Goal: Entertainment & Leisure: Browse casually

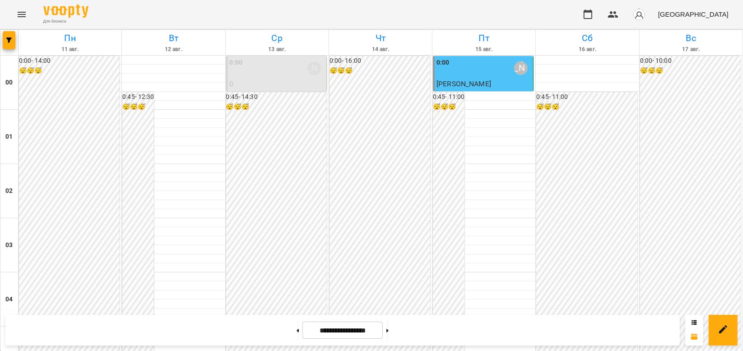
scroll to position [1045, 0]
click at [19, 7] on button "Меню" at bounding box center [22, 15] width 22 height 22
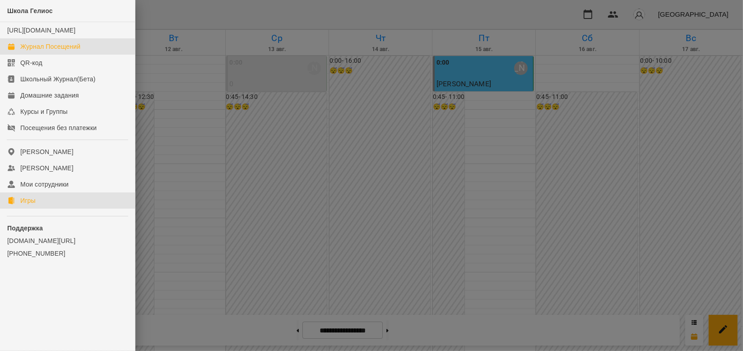
click at [34, 205] on div "Игры" at bounding box center [27, 200] width 15 height 9
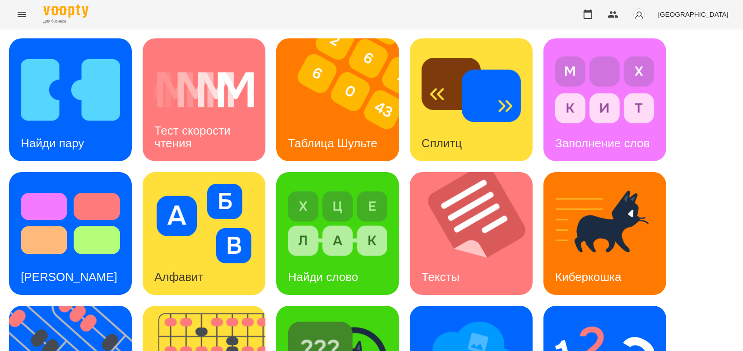
scroll to position [220, 0]
click at [172, 216] on div "Найди пару Тест скорости чтения Таблица [PERSON_NAME] Сплитц Заполнение слов Те…" at bounding box center [371, 299] width 724 height 523
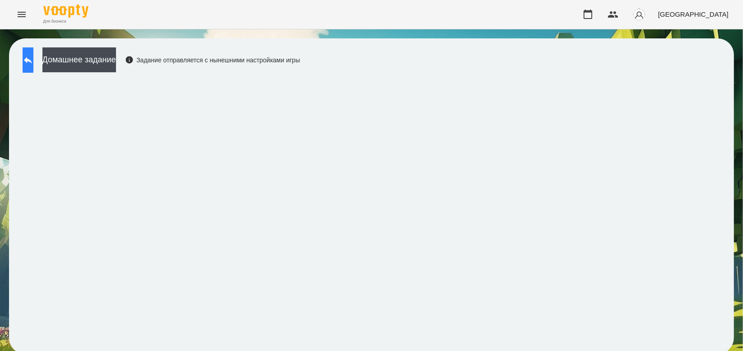
click at [33, 57] on icon at bounding box center [28, 60] width 11 height 11
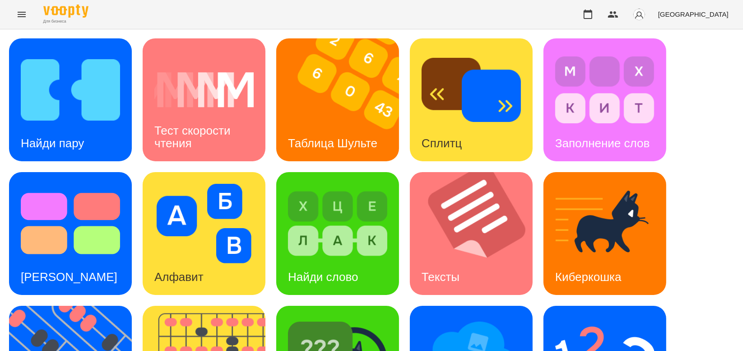
scroll to position [142, 0]
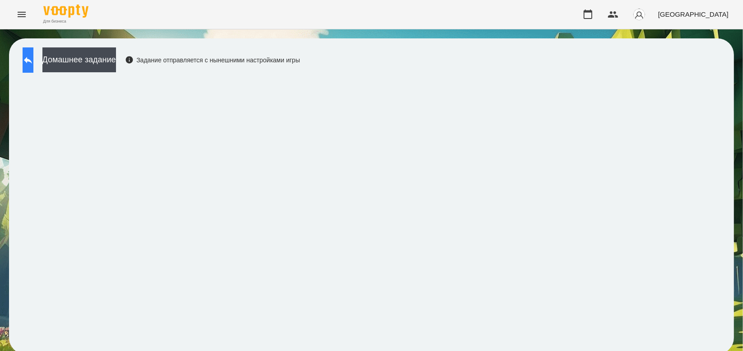
click at [32, 53] on button at bounding box center [28, 59] width 11 height 25
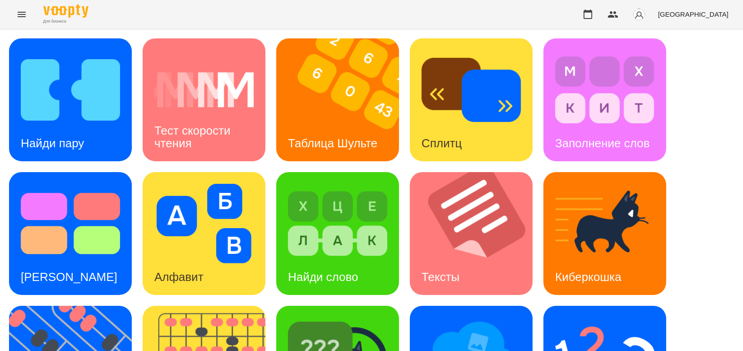
scroll to position [220, 0]
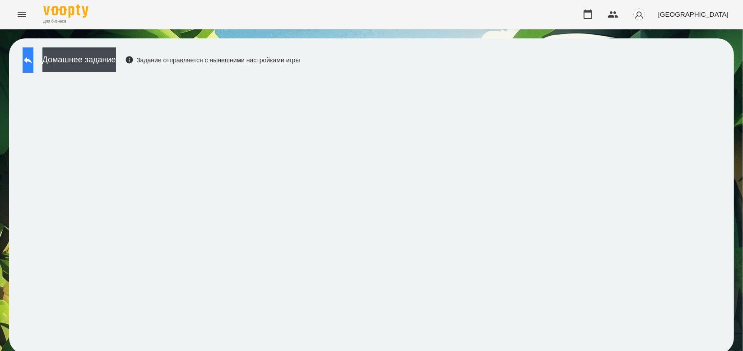
click at [32, 60] on icon at bounding box center [28, 60] width 8 height 7
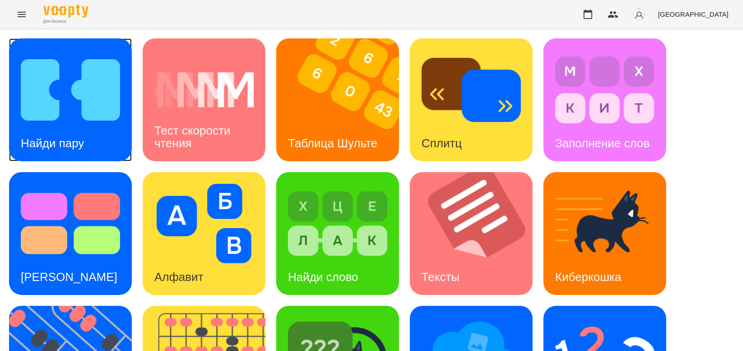
click at [55, 88] on img at bounding box center [70, 89] width 99 height 79
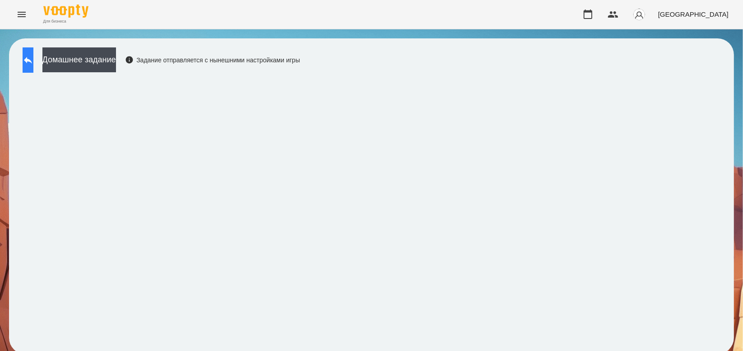
click at [33, 69] on button at bounding box center [28, 59] width 11 height 25
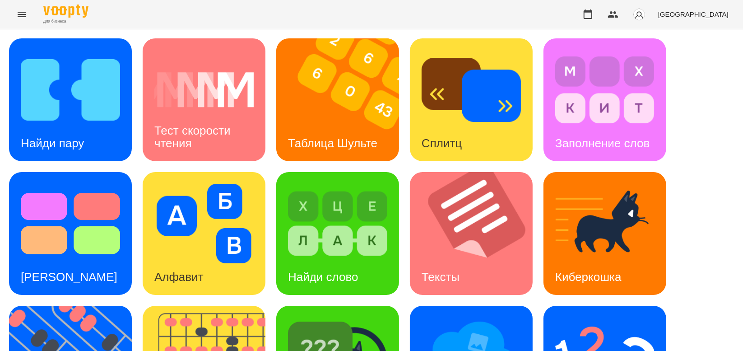
scroll to position [220, 0]
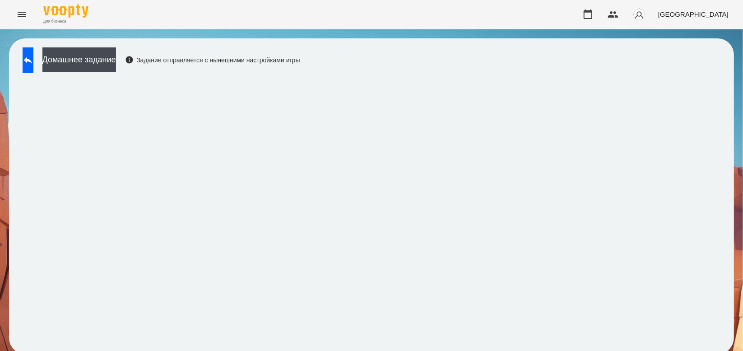
scroll to position [3, 0]
click at [33, 61] on icon at bounding box center [28, 60] width 11 height 11
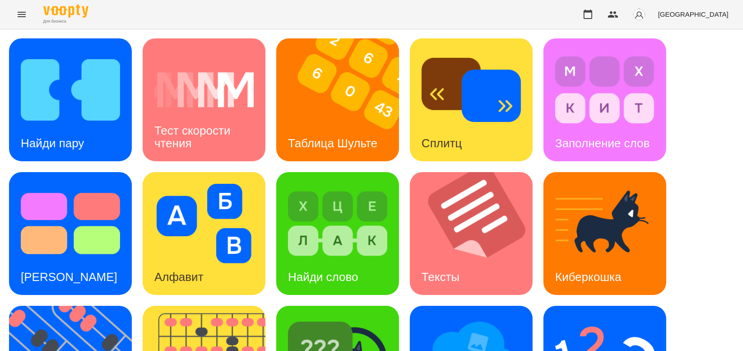
scroll to position [220, 0]
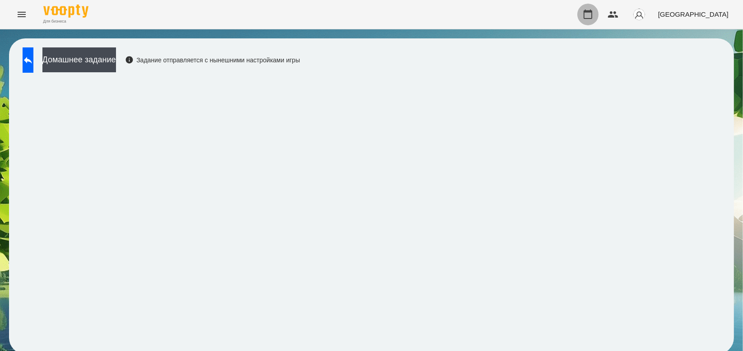
click at [593, 16] on icon "button" at bounding box center [587, 14] width 11 height 11
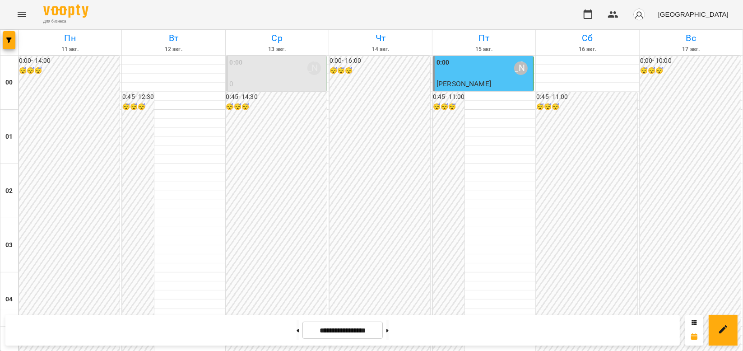
scroll to position [1045, 0]
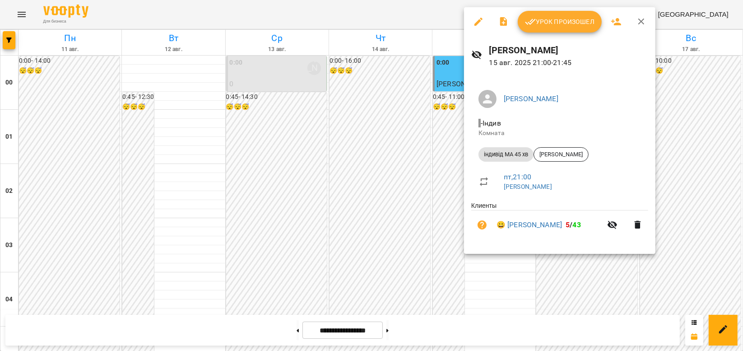
click at [564, 20] on font "Урок произошел" at bounding box center [564, 21] width 59 height 11
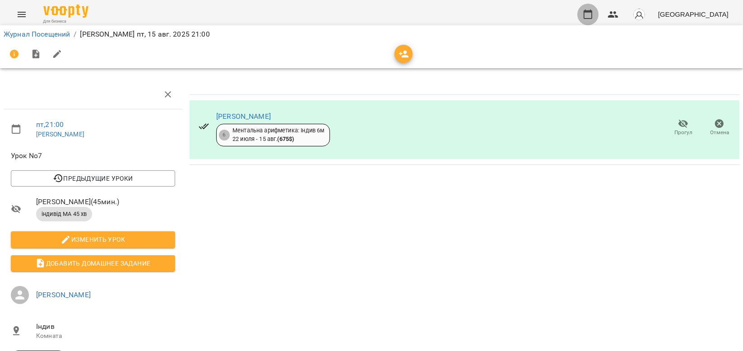
click at [592, 10] on icon "button" at bounding box center [587, 14] width 9 height 10
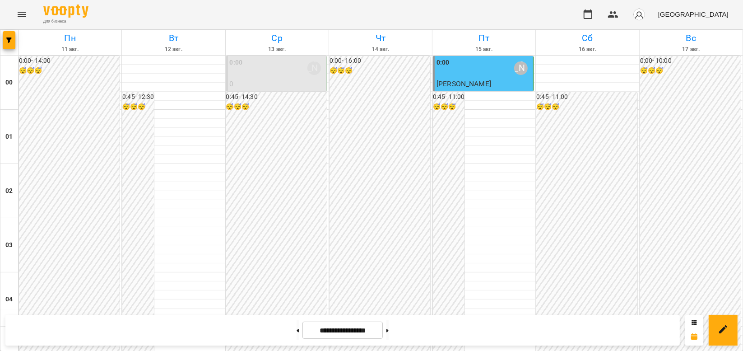
scroll to position [1045, 0]
click at [22, 12] on icon "Меню" at bounding box center [22, 14] width 8 height 5
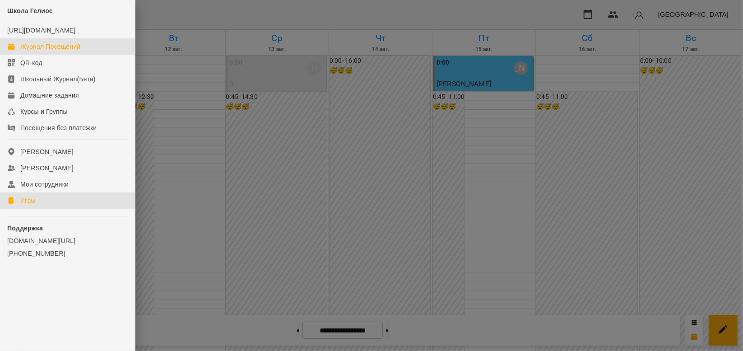
click at [54, 208] on link "Игры" at bounding box center [67, 200] width 135 height 16
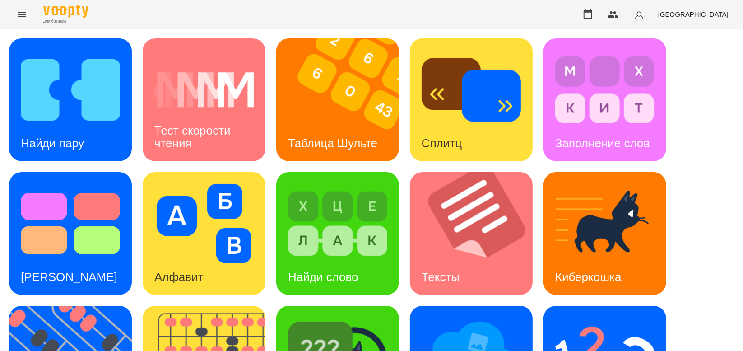
click at [716, 14] on span "[GEOGRAPHIC_DATA]" at bounding box center [693, 13] width 70 height 9
click at [695, 53] on font "Українська" at bounding box center [707, 50] width 32 height 9
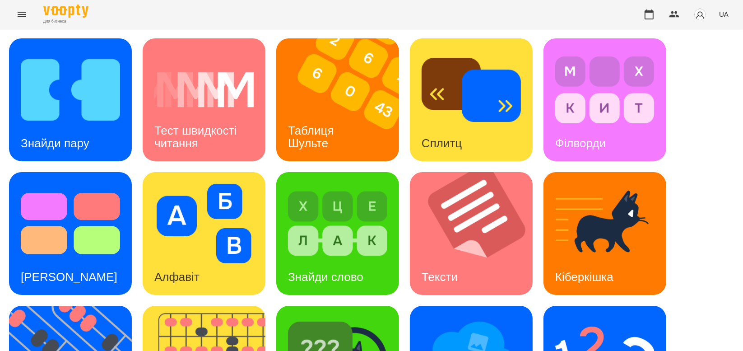
scroll to position [220, 0]
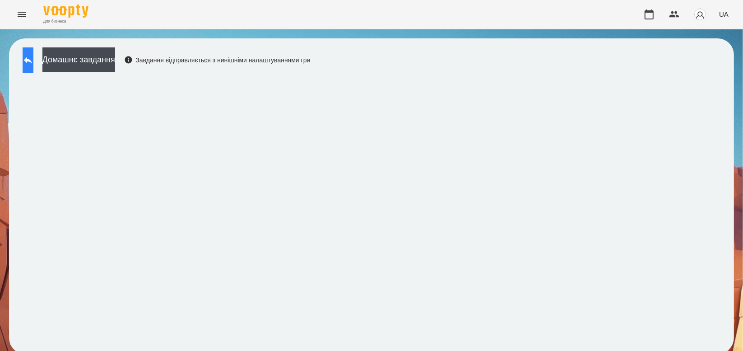
click at [25, 65] on button at bounding box center [28, 59] width 11 height 25
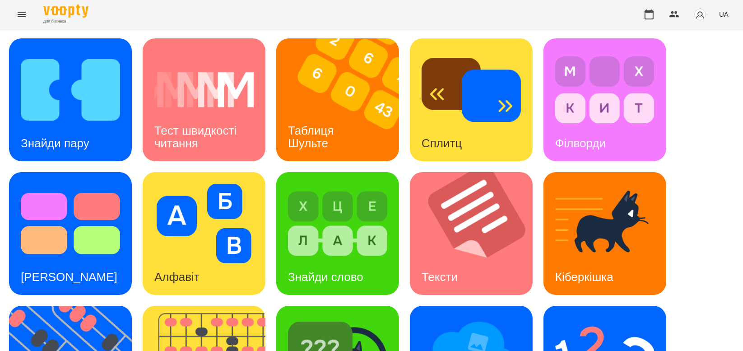
scroll to position [220, 0]
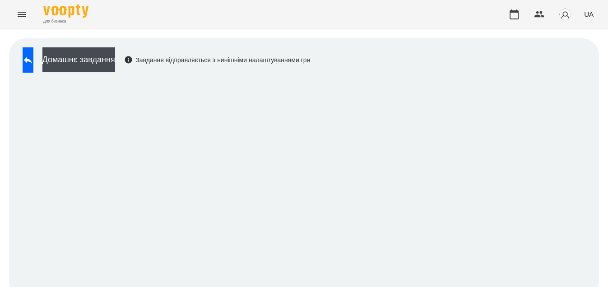
scroll to position [0, 0]
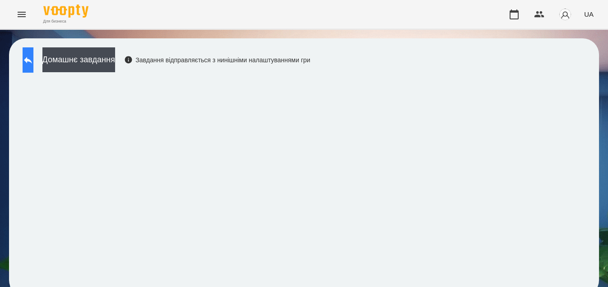
click at [33, 55] on button at bounding box center [28, 59] width 11 height 25
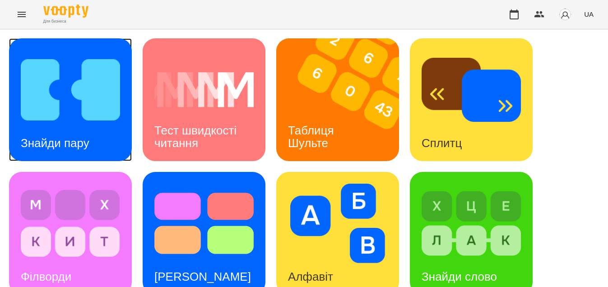
click at [64, 89] on img at bounding box center [70, 89] width 99 height 79
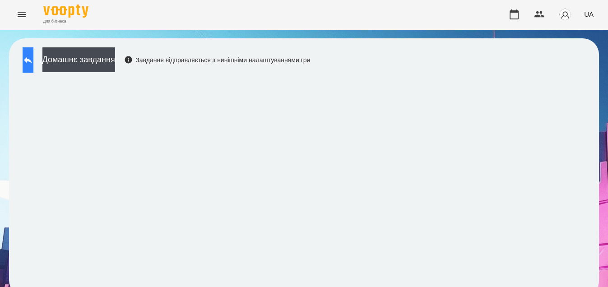
click at [32, 68] on button at bounding box center [28, 59] width 11 height 25
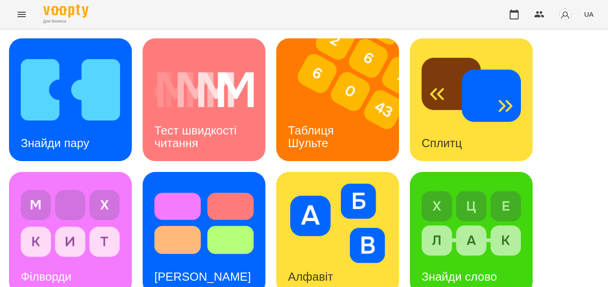
scroll to position [309, 0]
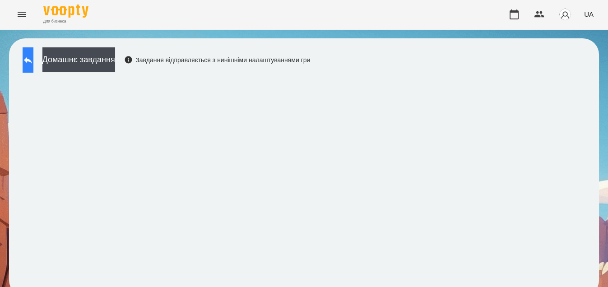
click at [32, 59] on icon at bounding box center [28, 60] width 8 height 7
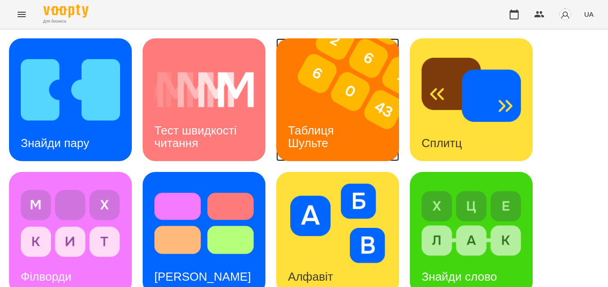
click at [337, 122] on div "Таблиця Шульте" at bounding box center [312, 137] width 73 height 48
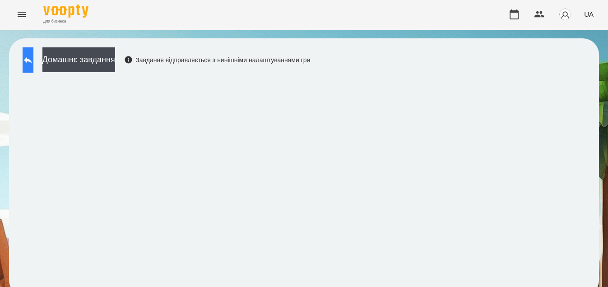
click at [24, 62] on button at bounding box center [28, 59] width 11 height 25
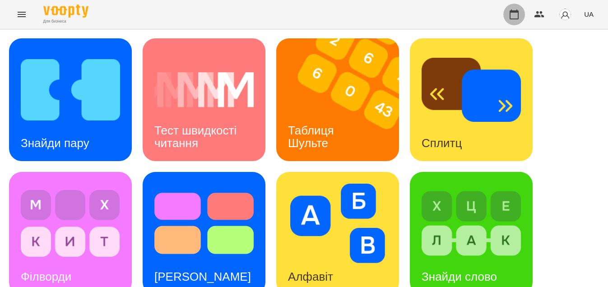
click at [510, 12] on icon "button" at bounding box center [513, 14] width 11 height 11
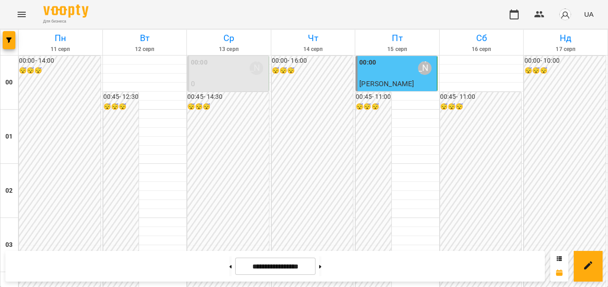
scroll to position [1108, 0]
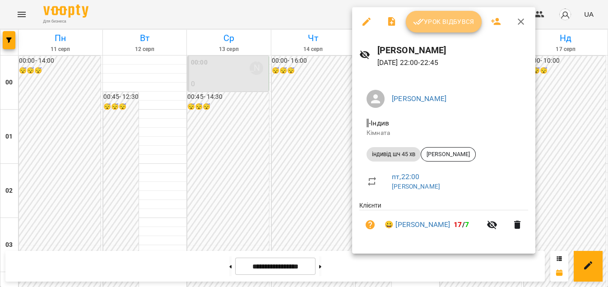
click at [438, 22] on font "Урок відбувся" at bounding box center [449, 21] width 51 height 11
